Goal: Understand process/instructions: Learn how to perform a task or action

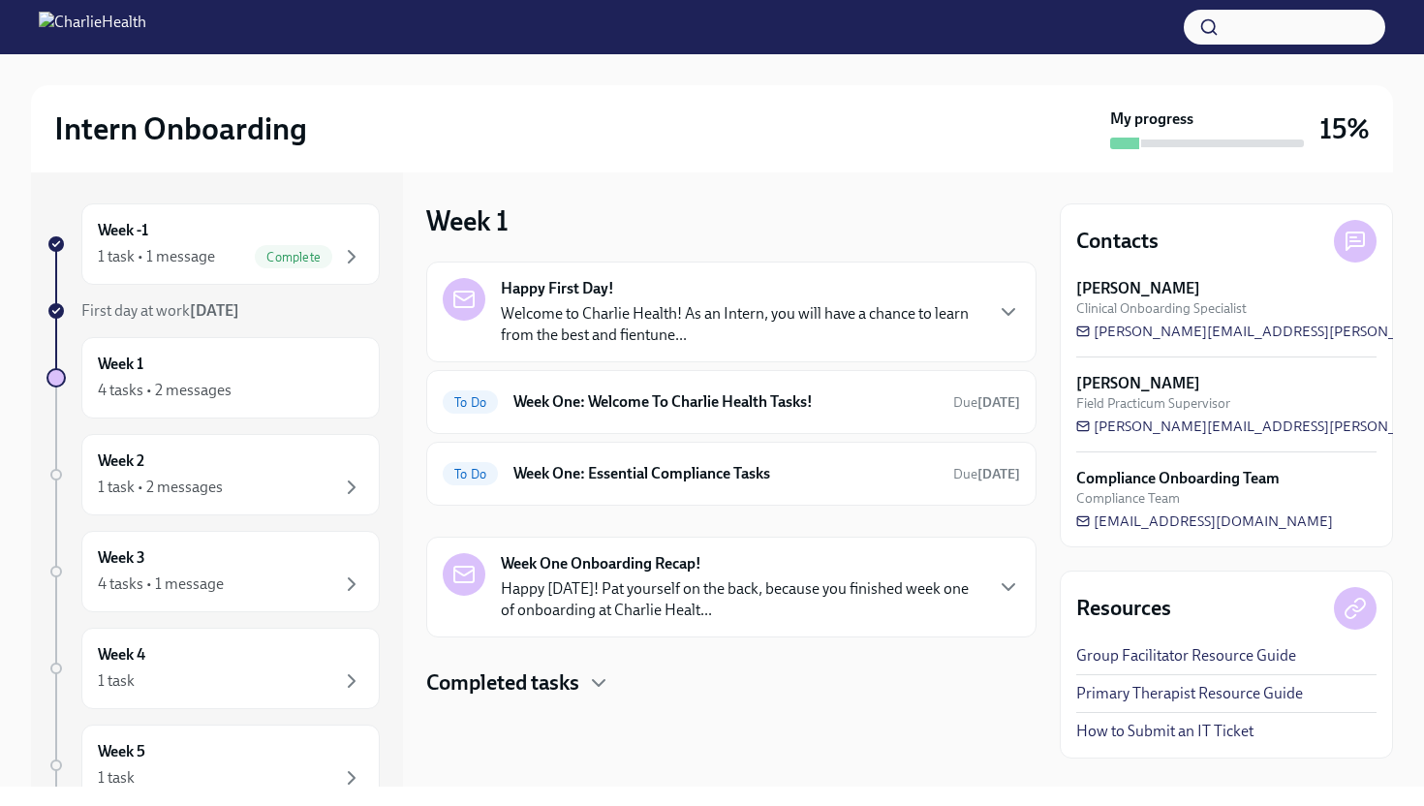
click at [636, 306] on p "Welcome to Charlie Health! As an Intern, you will have a chance to learn from t…" at bounding box center [741, 324] width 481 height 43
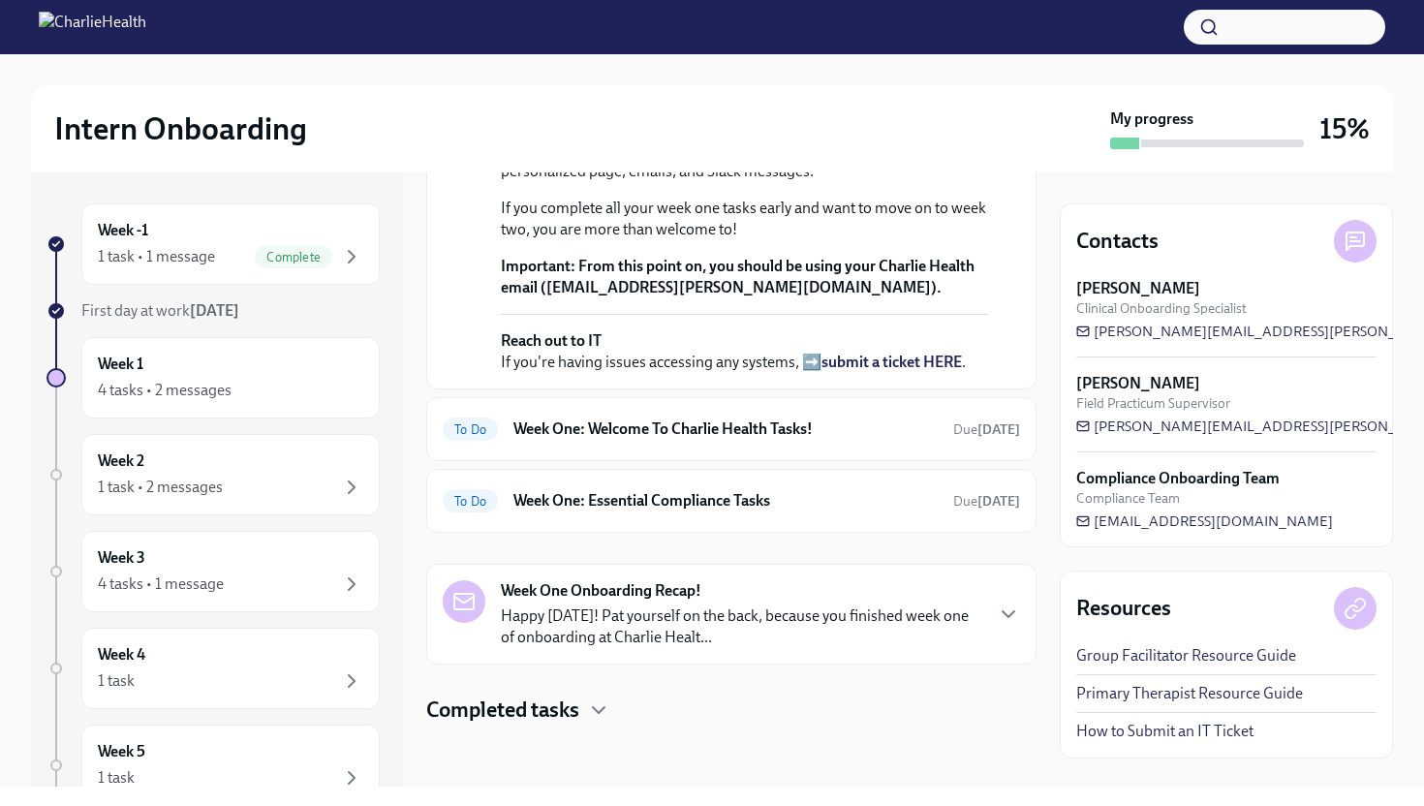
scroll to position [667, 0]
click at [893, 423] on h6 "Week One: Welcome To Charlie Health Tasks!" at bounding box center [726, 429] width 424 height 21
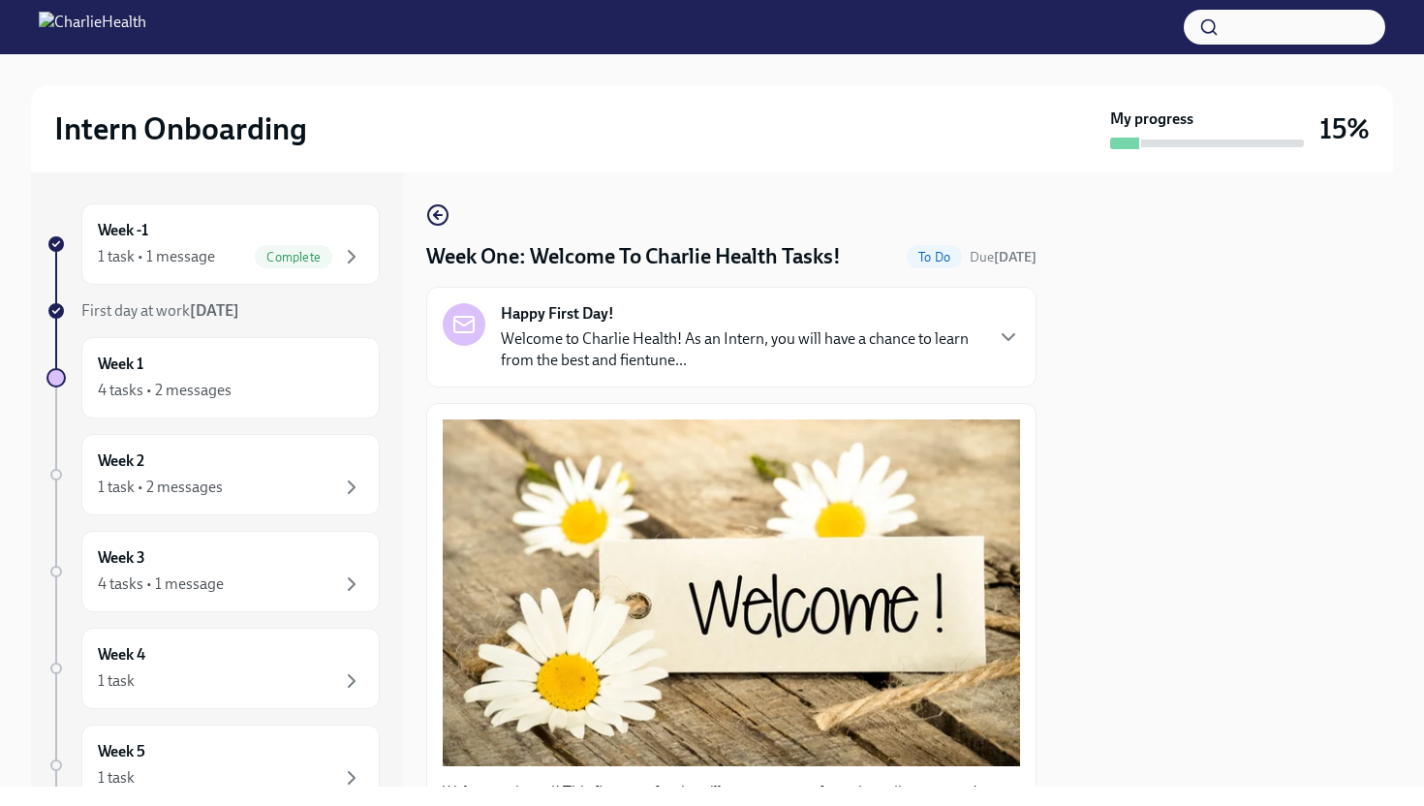
click at [1073, 413] on div at bounding box center [1226, 479] width 333 height 614
click at [1053, 412] on div "Week -1 1 task • 1 message Complete First day at work [DATE] Week 1 4 tasks • 2…" at bounding box center [712, 479] width 1362 height 614
click at [1039, 397] on div "Week -1 1 task • 1 message Complete First day at work [DATE] Week 1 4 tasks • 2…" at bounding box center [712, 479] width 1362 height 614
click at [860, 378] on div "Happy First Day! Welcome to Charlie Health! As an Intern, you will have a chanc…" at bounding box center [731, 337] width 610 height 101
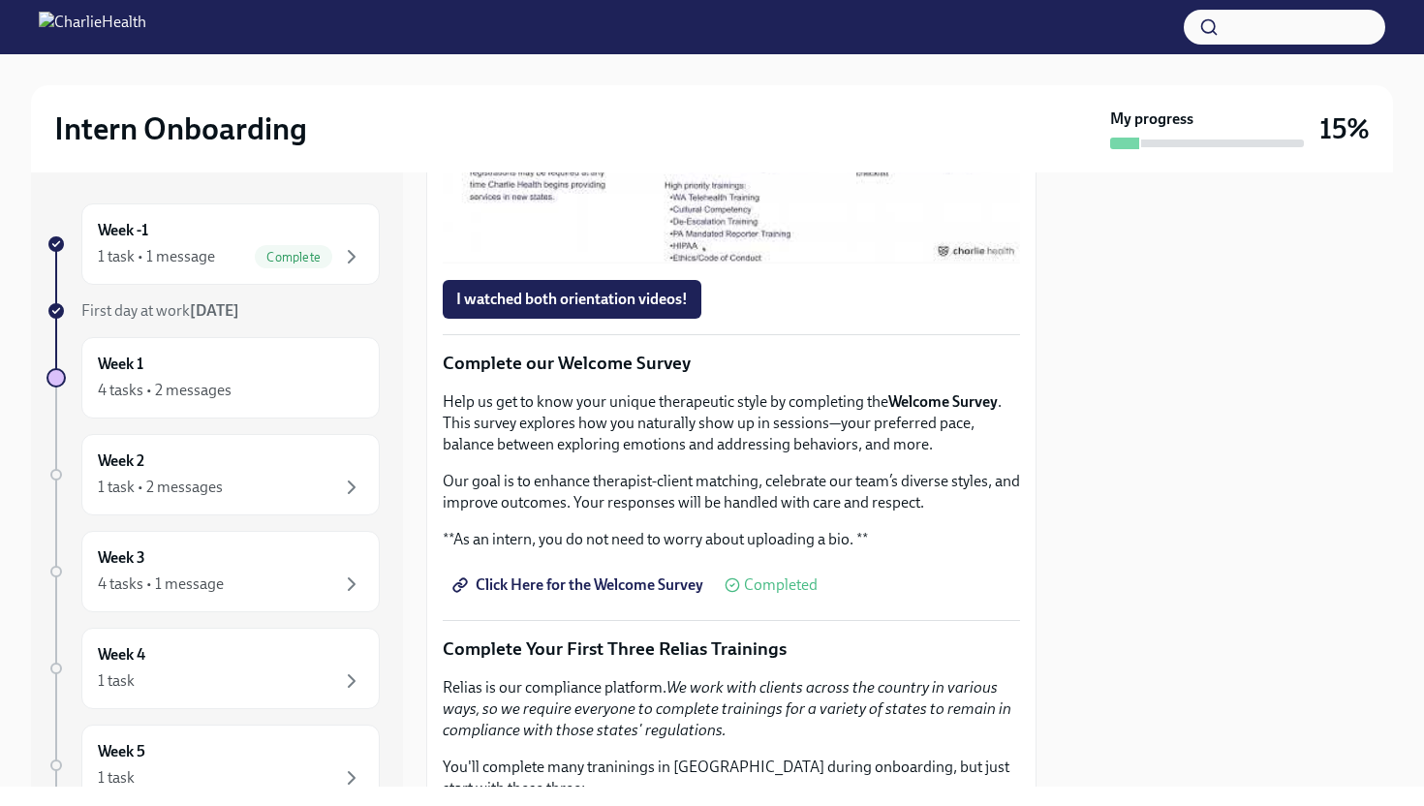
scroll to position [2015, 0]
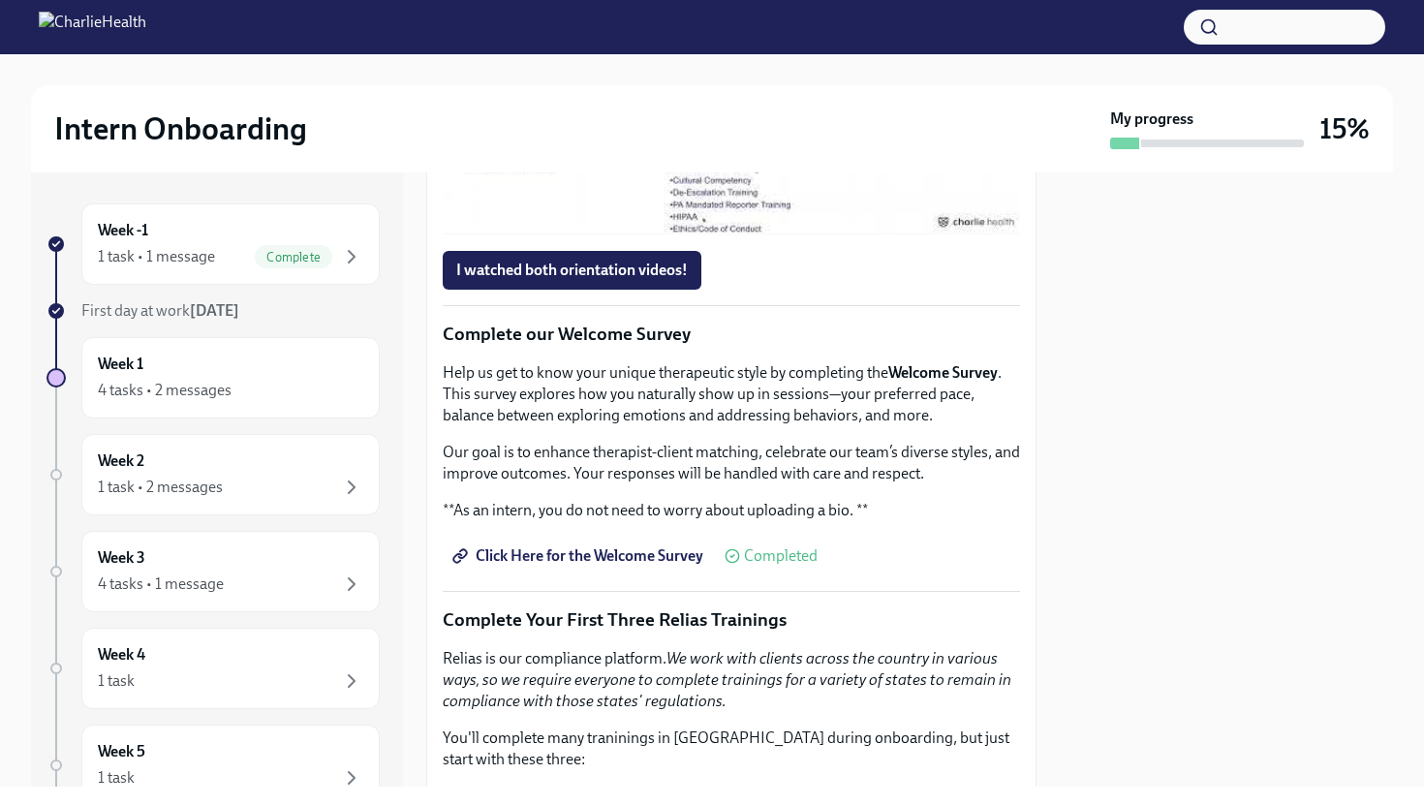
click at [743, 105] on div at bounding box center [732, 74] width 62 height 62
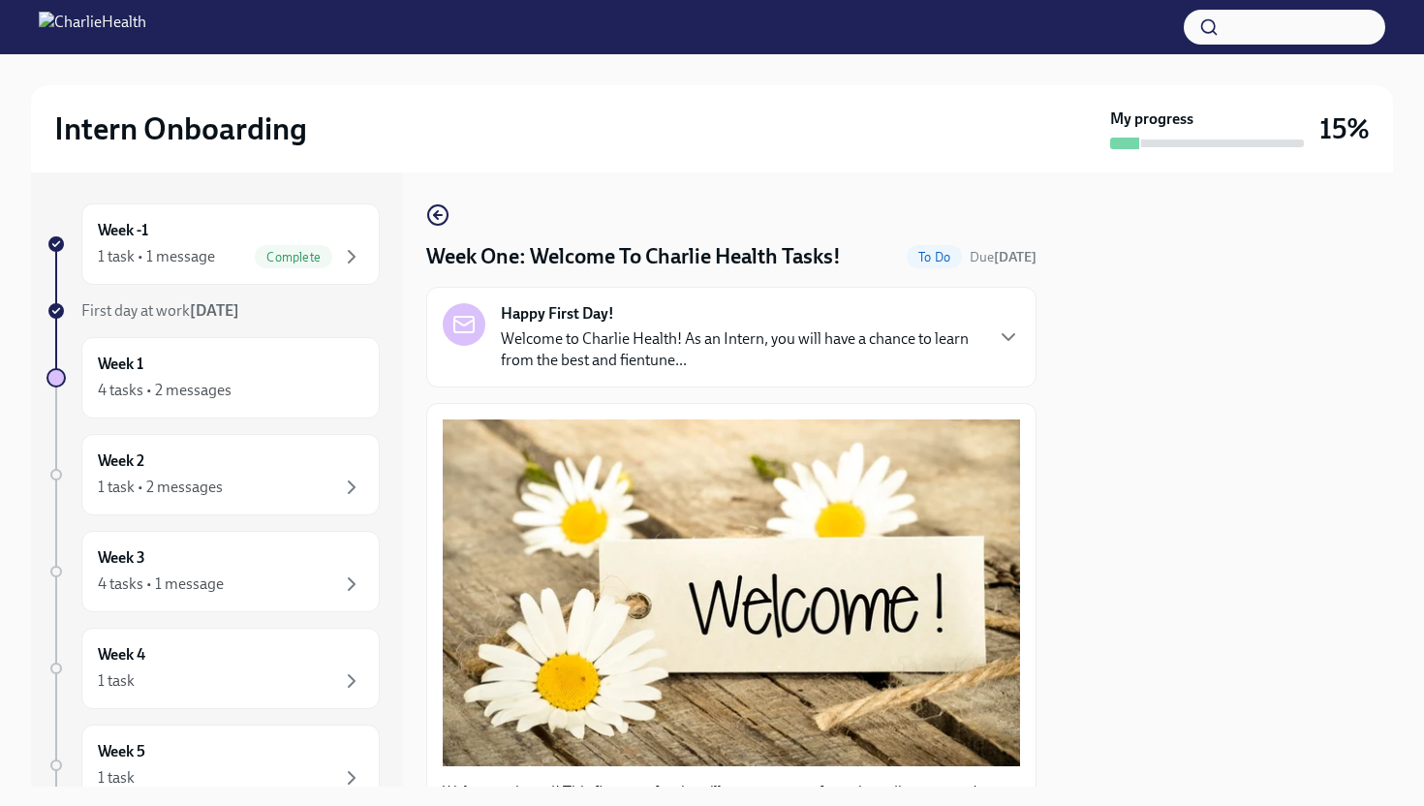
click at [1001, 355] on div "Happy First Day! Welcome to Charlie Health! As an Intern, you will have a chanc…" at bounding box center [731, 337] width 577 height 68
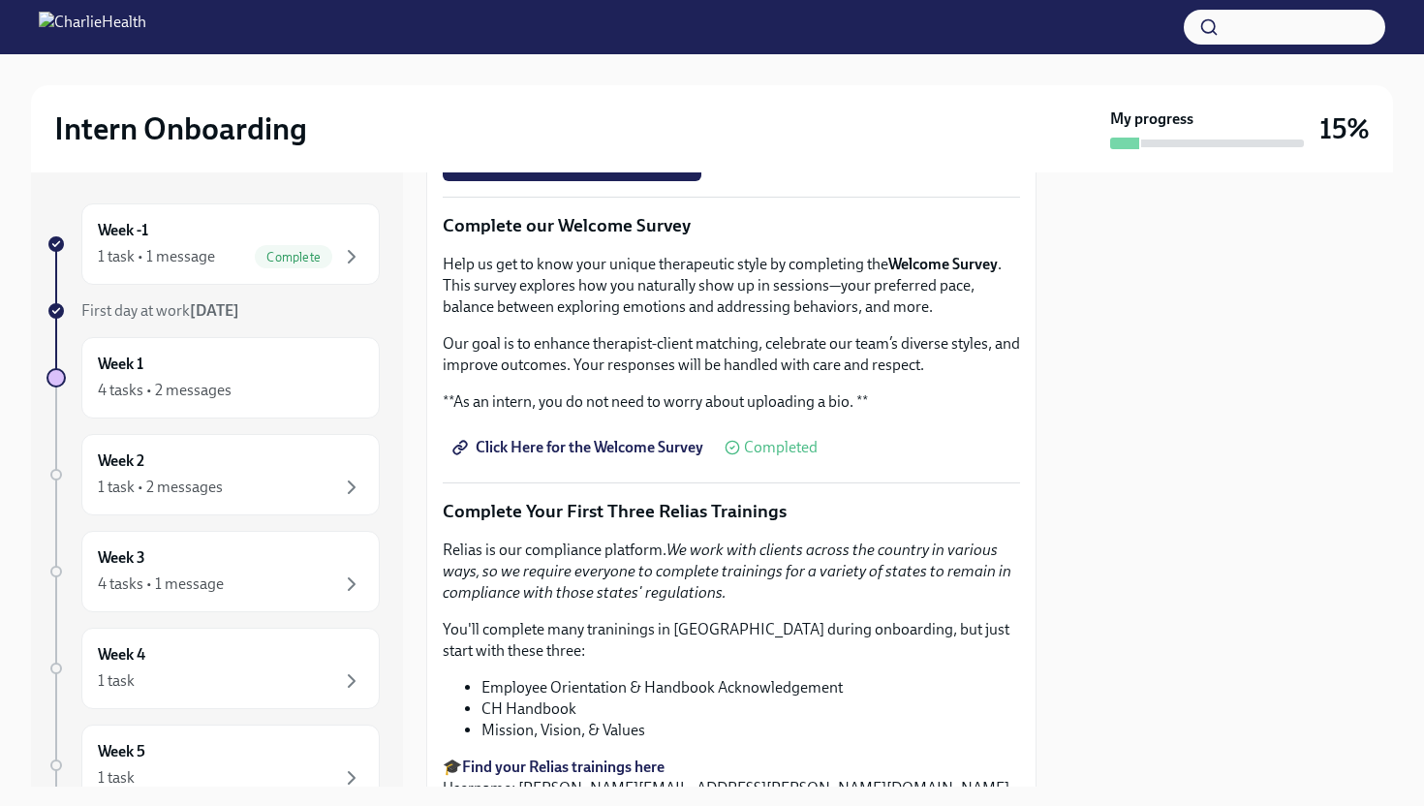
scroll to position [2132, 0]
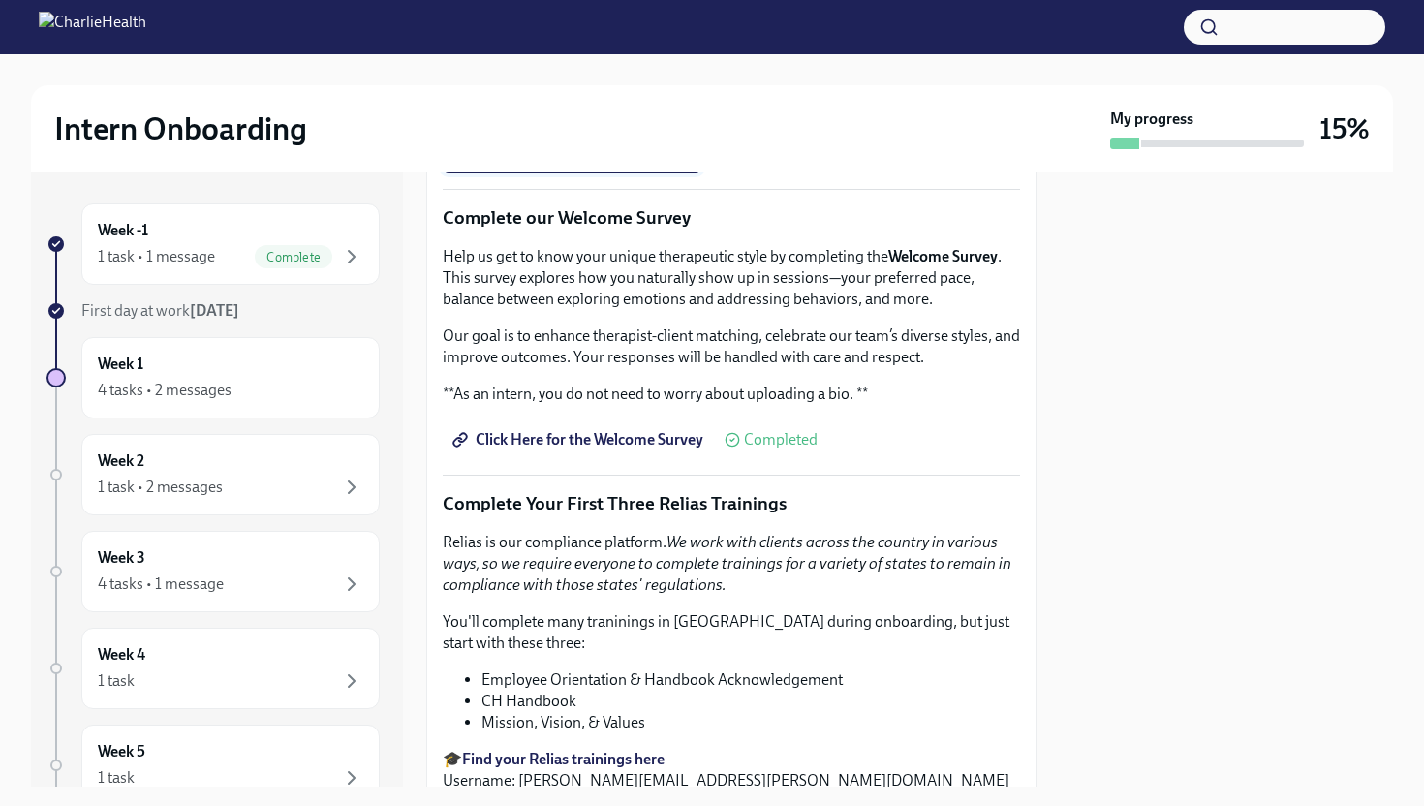
click at [589, 164] on span "I watched both orientation videos!" at bounding box center [572, 153] width 232 height 19
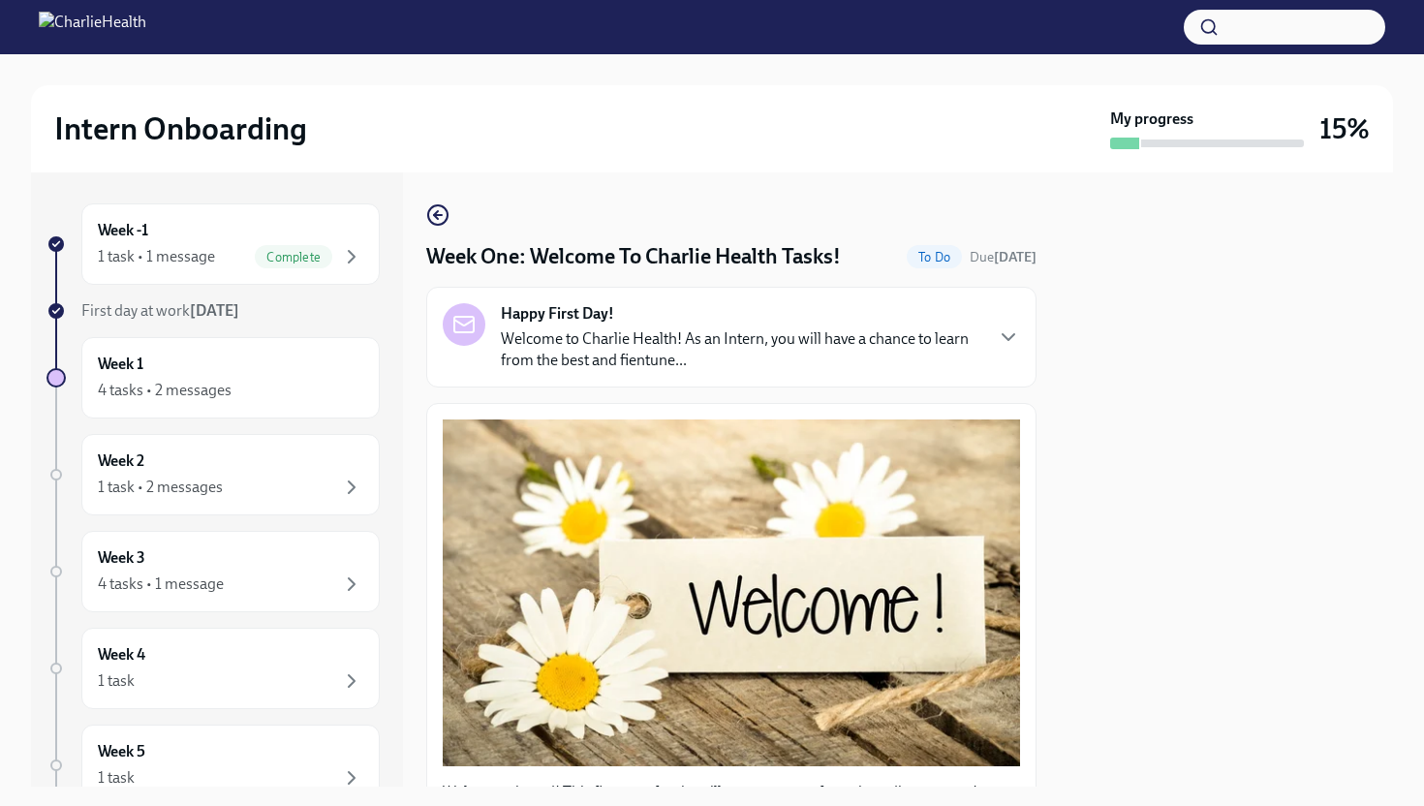
click at [790, 365] on p "Welcome to Charlie Health! As an Intern, you will have a chance to learn from t…" at bounding box center [741, 349] width 481 height 43
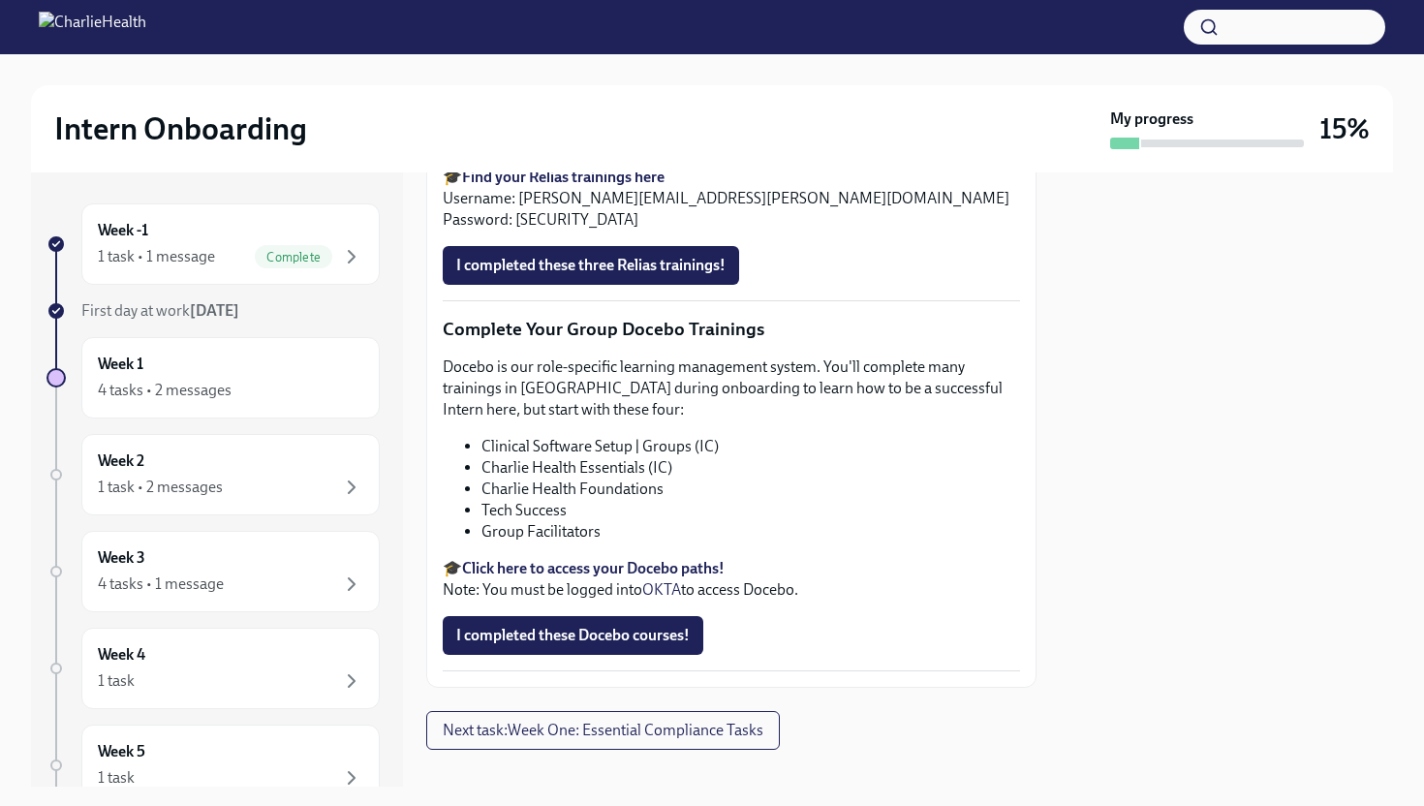
scroll to position [2752, 0]
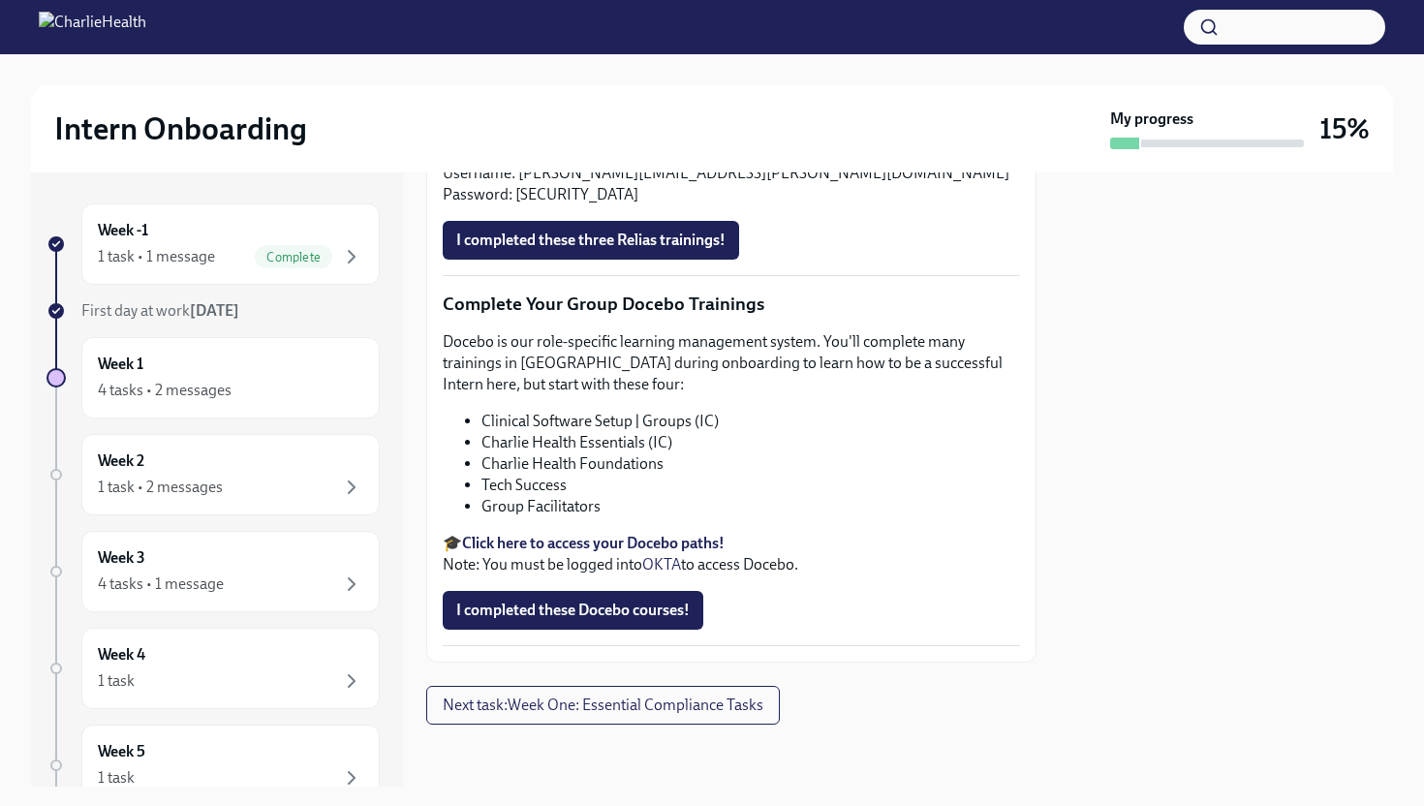
click at [601, 161] on strong "Find your Relias trainings here" at bounding box center [563, 151] width 203 height 18
